Goal: Find specific page/section: Locate a particular part of the current website

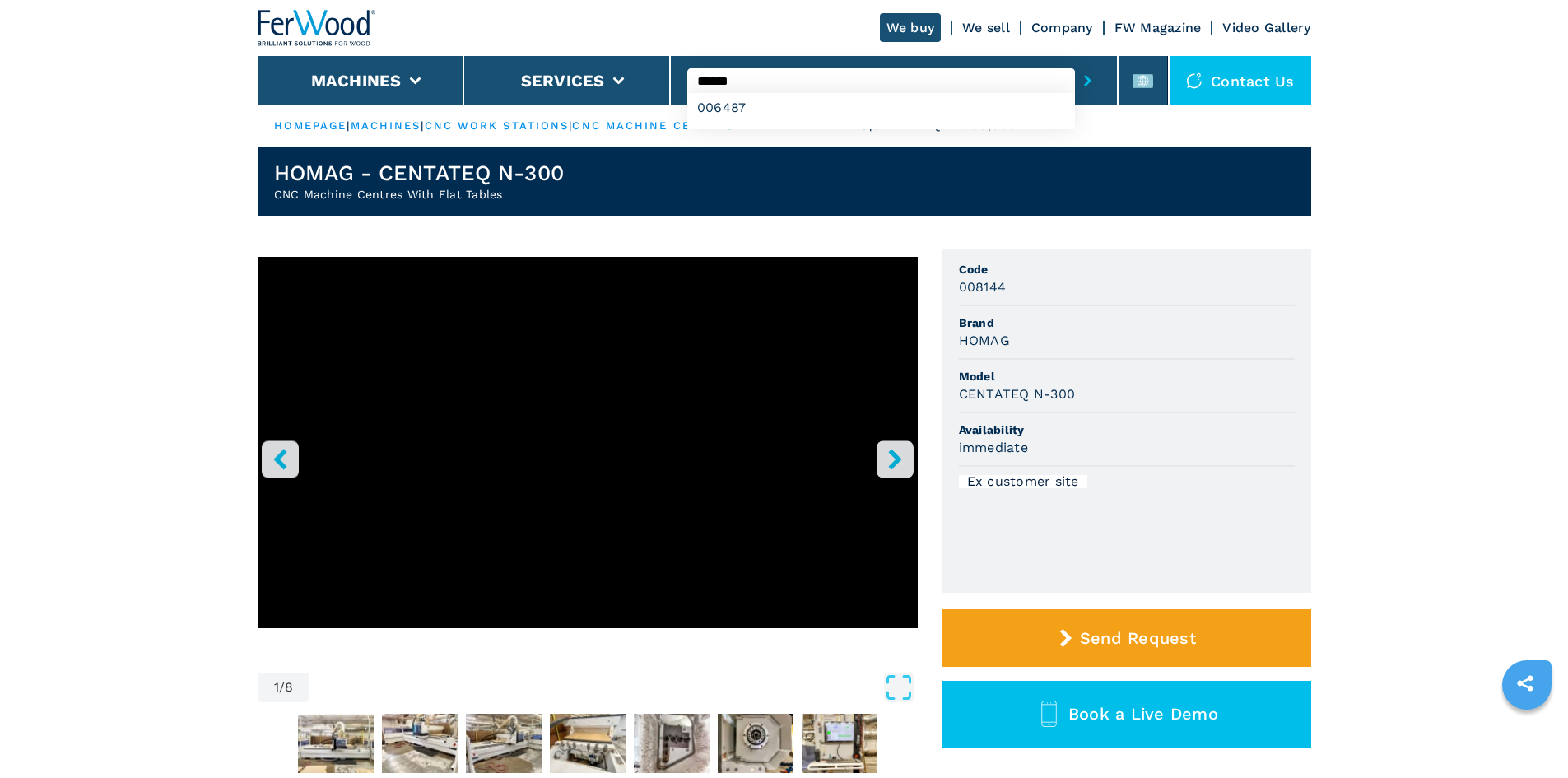
type input "******"
click at [1084, 81] on icon "submit-button" at bounding box center [1088, 81] width 8 height 12
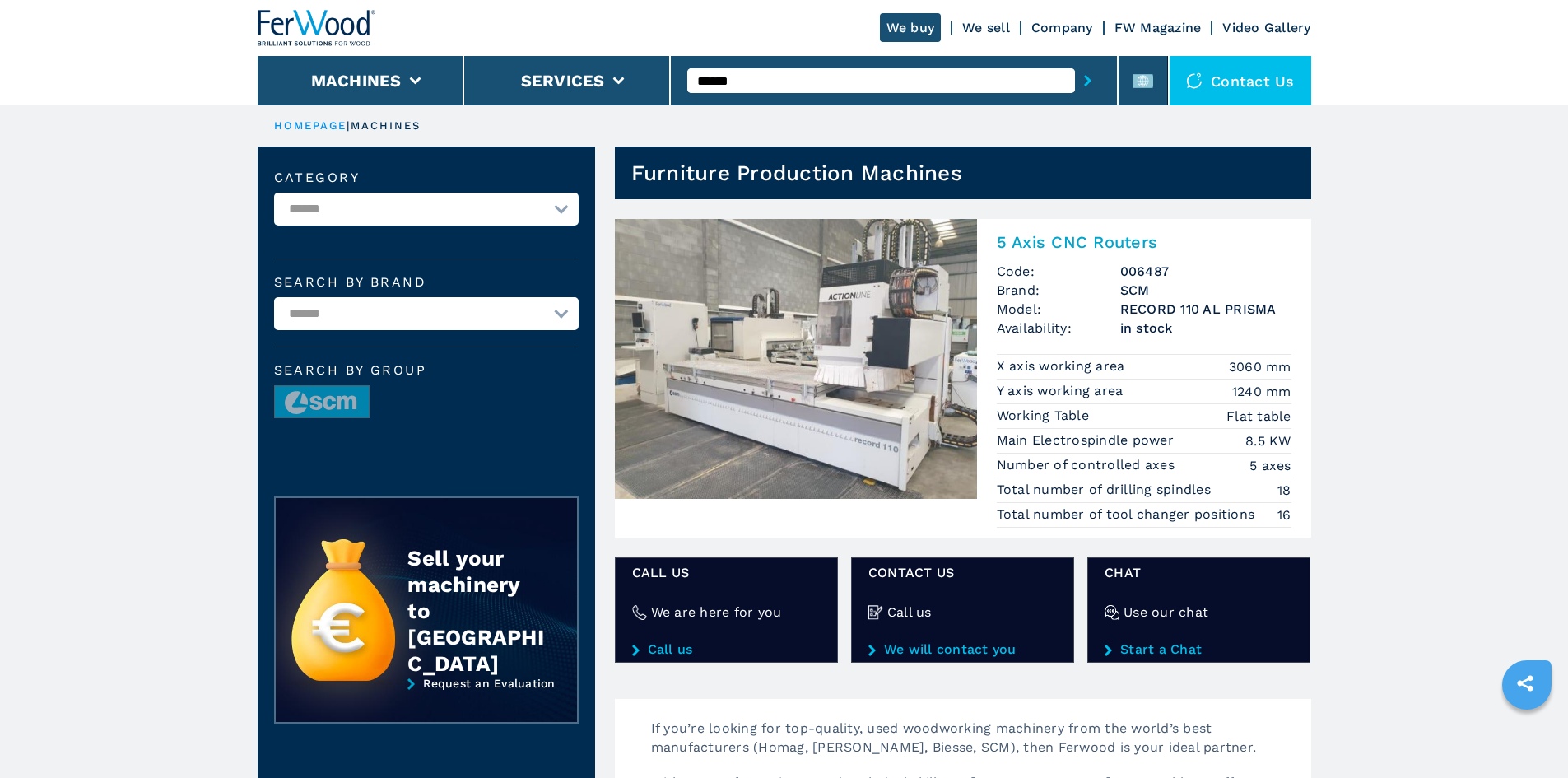
click at [1108, 242] on h2 "5 Axis CNC Routers" at bounding box center [1144, 242] width 295 height 19
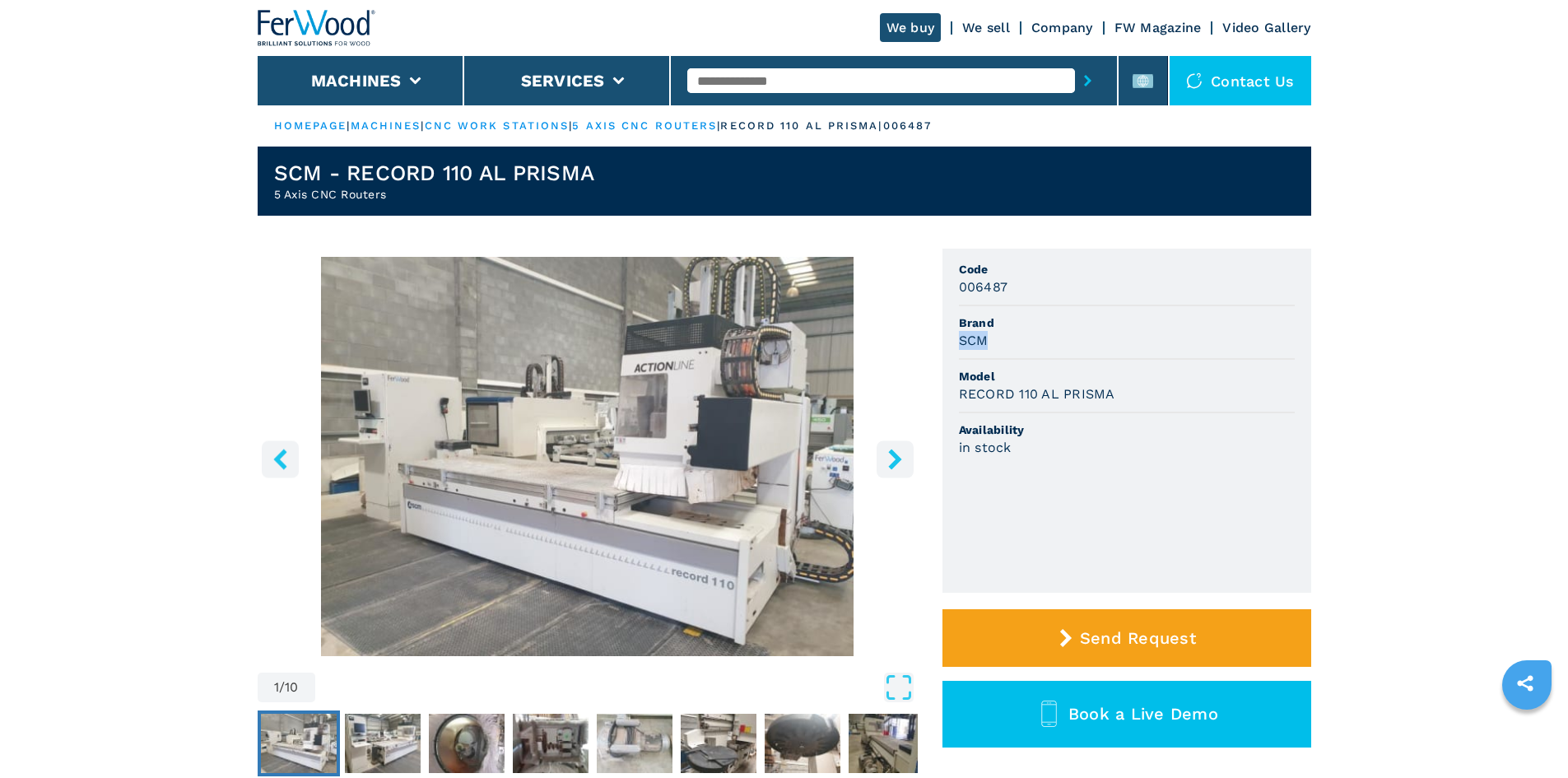
drag, startPoint x: 958, startPoint y: 340, endPoint x: 996, endPoint y: 343, distance: 38.1
click at [996, 343] on div "SCM" at bounding box center [1127, 340] width 336 height 19
copy h3 "SCM"
click at [1024, 332] on div "SCM" at bounding box center [1127, 340] width 336 height 19
drag, startPoint x: 958, startPoint y: 396, endPoint x: 1148, endPoint y: 399, distance: 190.0
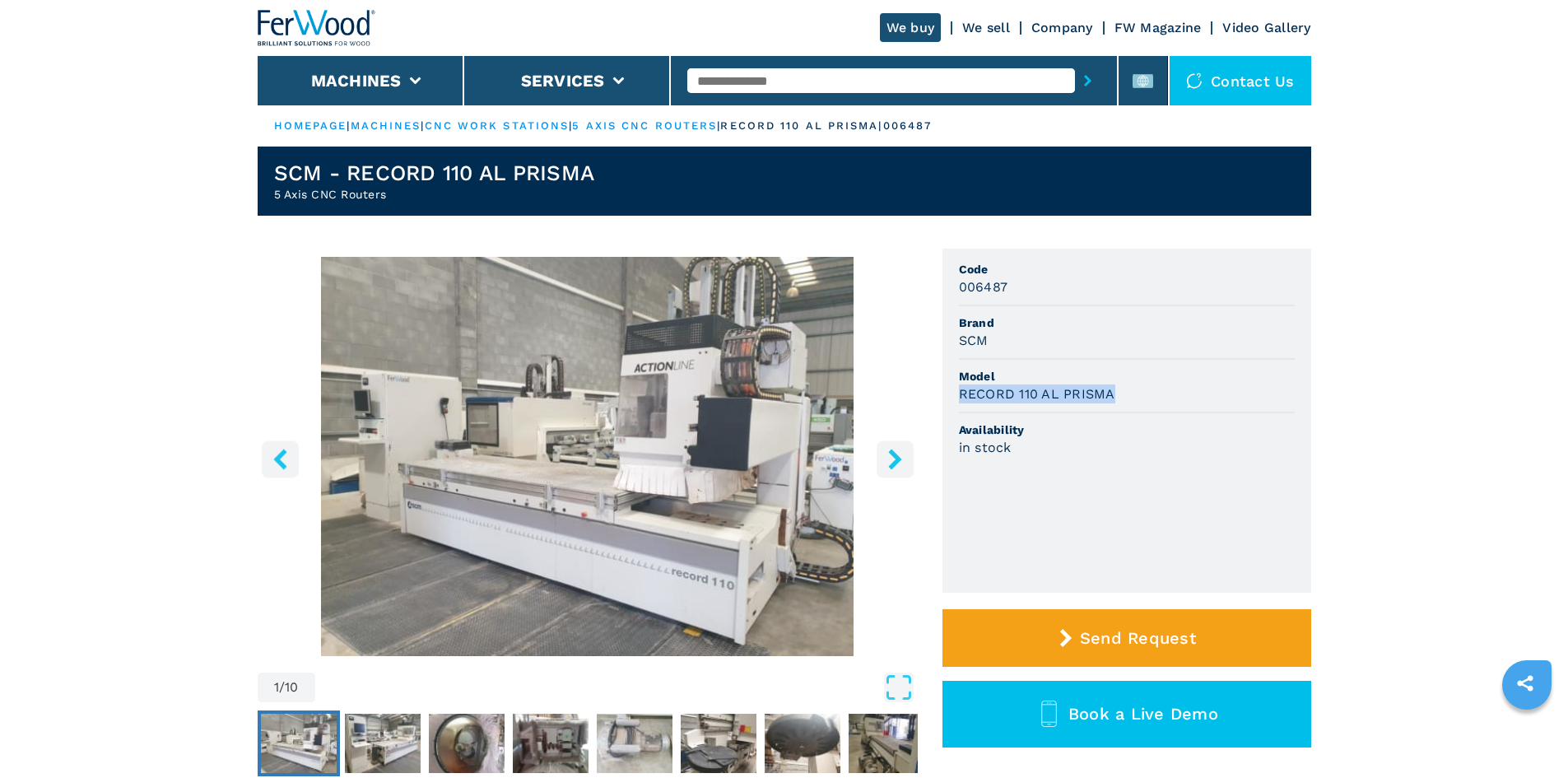
click at [1148, 399] on div "RECORD 110 AL PRISMA" at bounding box center [1127, 394] width 336 height 19
copy h3 "RECORD 110 AL PRISMA"
click at [1148, 399] on div "RECORD 110 AL PRISMA" at bounding box center [1127, 394] width 336 height 19
drag, startPoint x: 955, startPoint y: 282, endPoint x: 1097, endPoint y: 289, distance: 142.2
click at [1097, 289] on ul "Code 006487 Brand SCM Model RECORD 110 AL PRISMA Availability in stock" at bounding box center [1127, 420] width 369 height 344
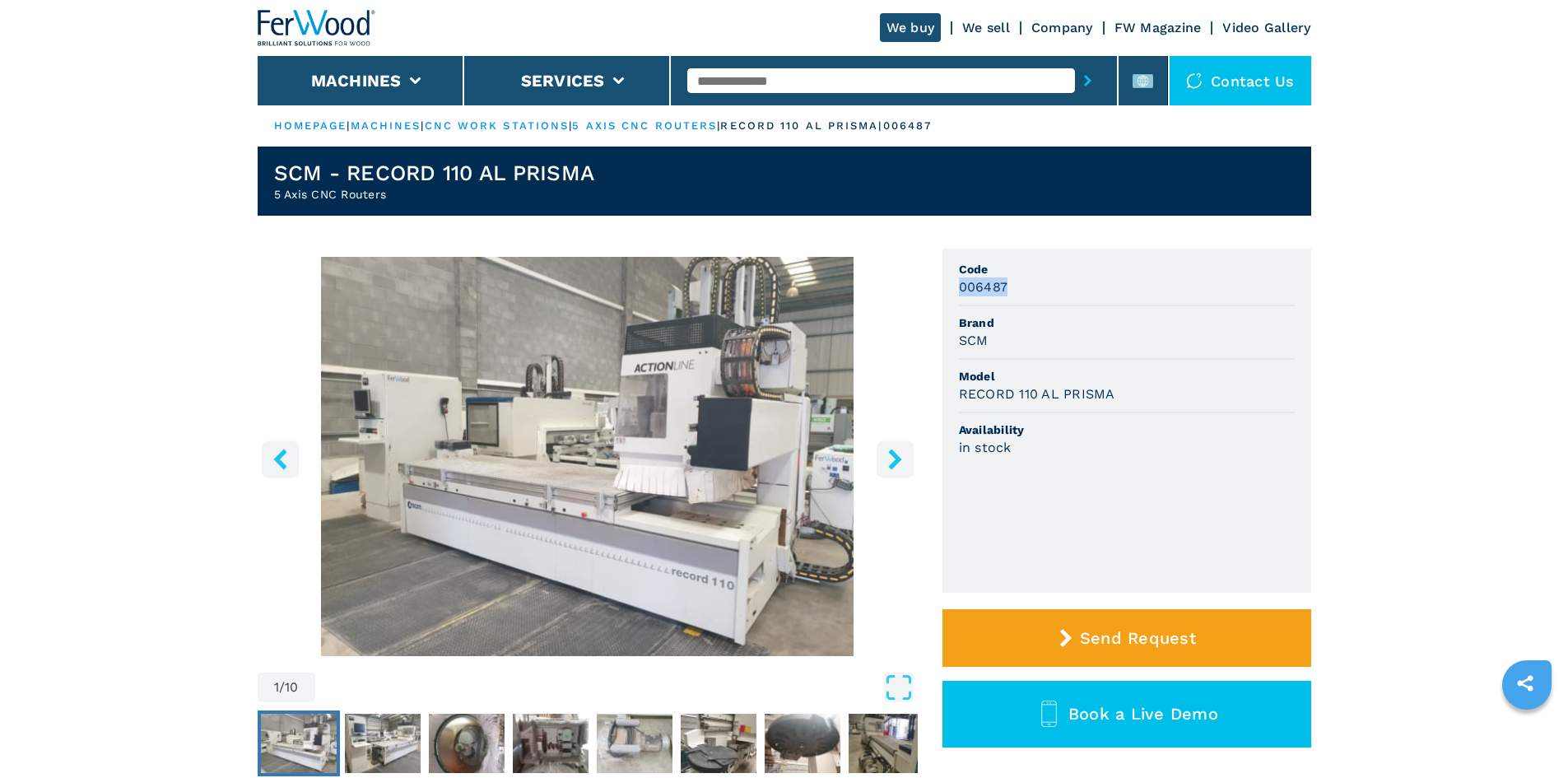
copy h3 "006487"
click at [1097, 289] on div "006487" at bounding box center [1127, 287] width 336 height 19
